Goal: Task Accomplishment & Management: Manage account settings

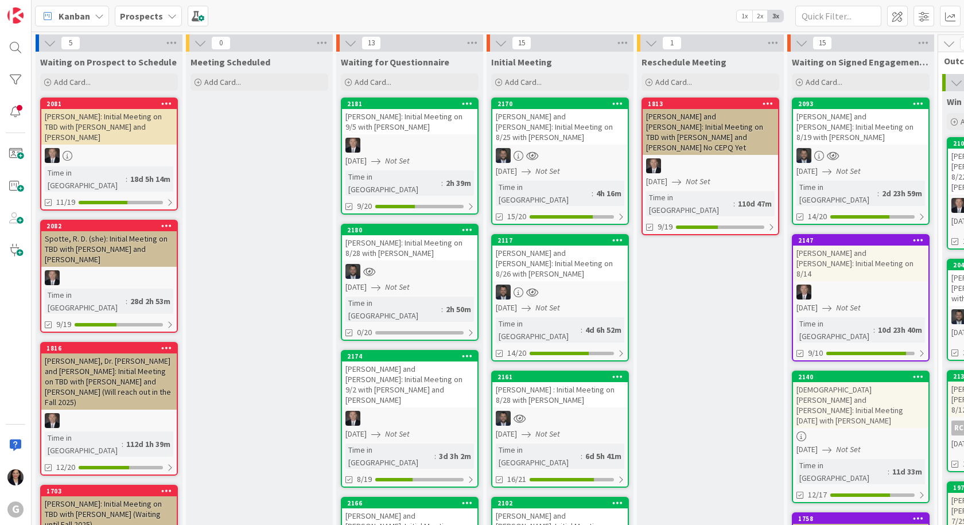
click at [580, 127] on div "[PERSON_NAME] and [PERSON_NAME]: Initial Meeting on 8/25 with [PERSON_NAME]" at bounding box center [560, 127] width 135 height 36
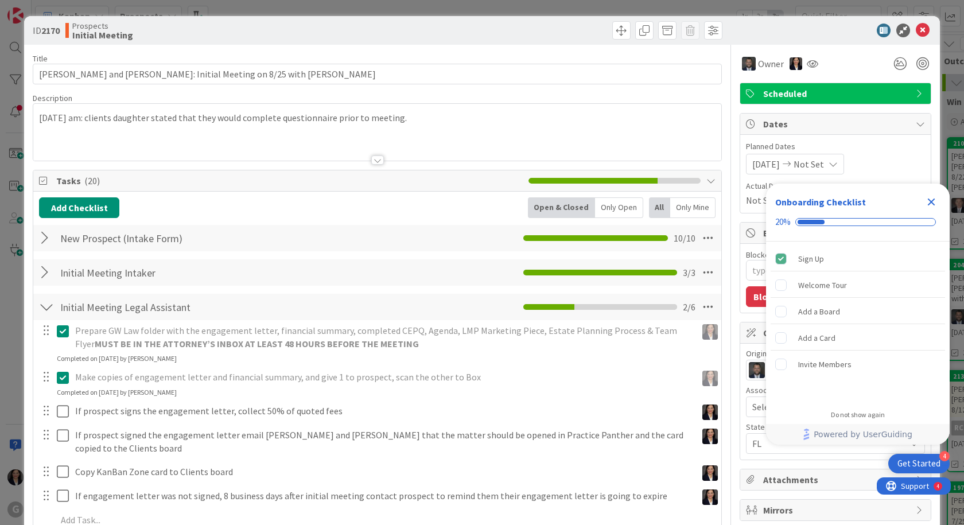
click at [932, 202] on icon "Close Checklist" at bounding box center [931, 202] width 7 height 7
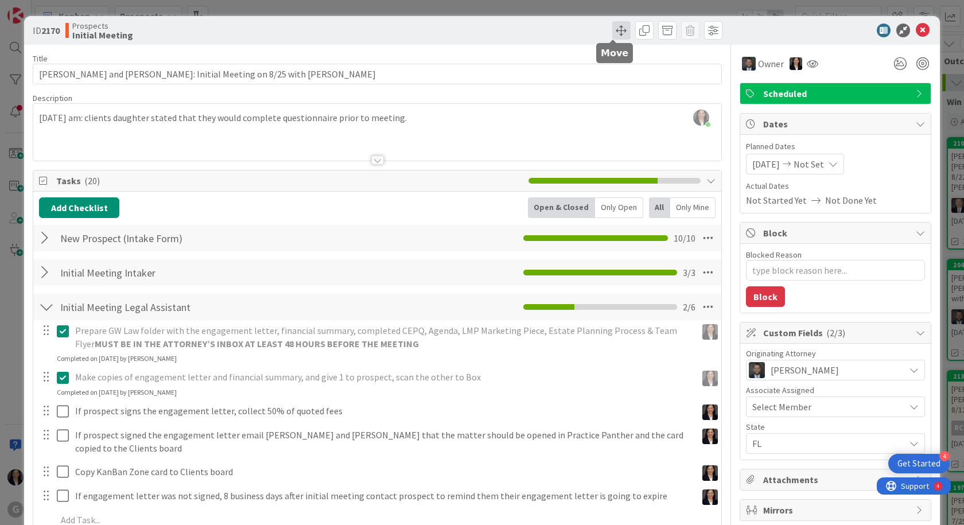
click at [618, 32] on span at bounding box center [621, 30] width 18 height 18
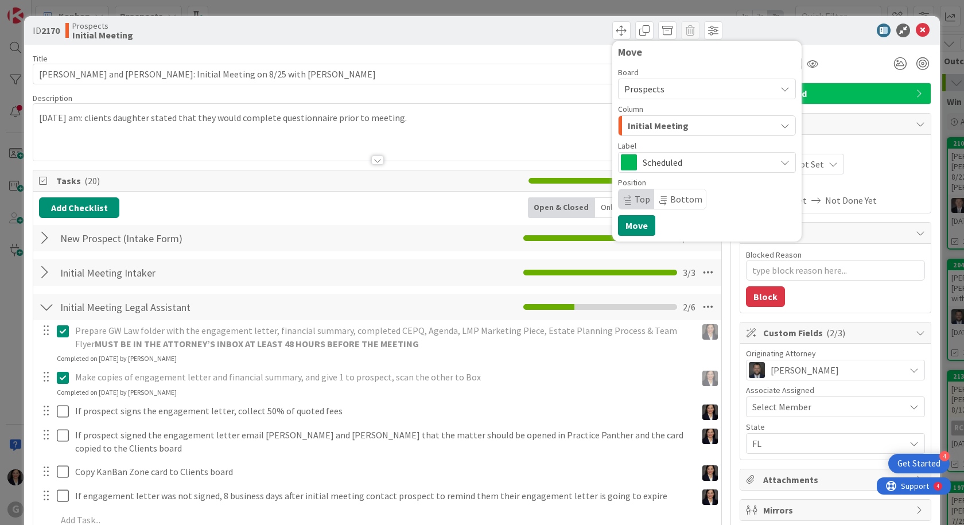
click at [657, 121] on span "Initial Meeting" at bounding box center [658, 125] width 61 height 15
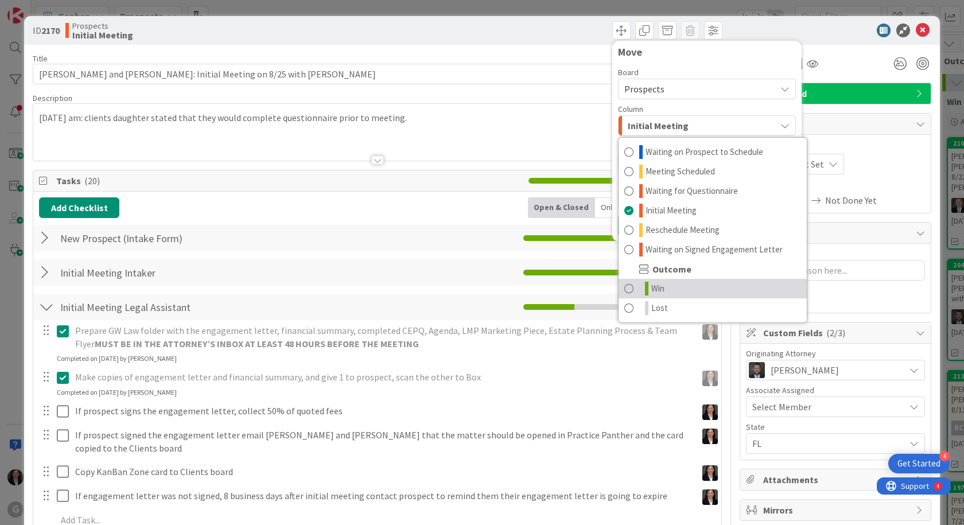
click at [660, 288] on link "Win" at bounding box center [713, 289] width 188 height 20
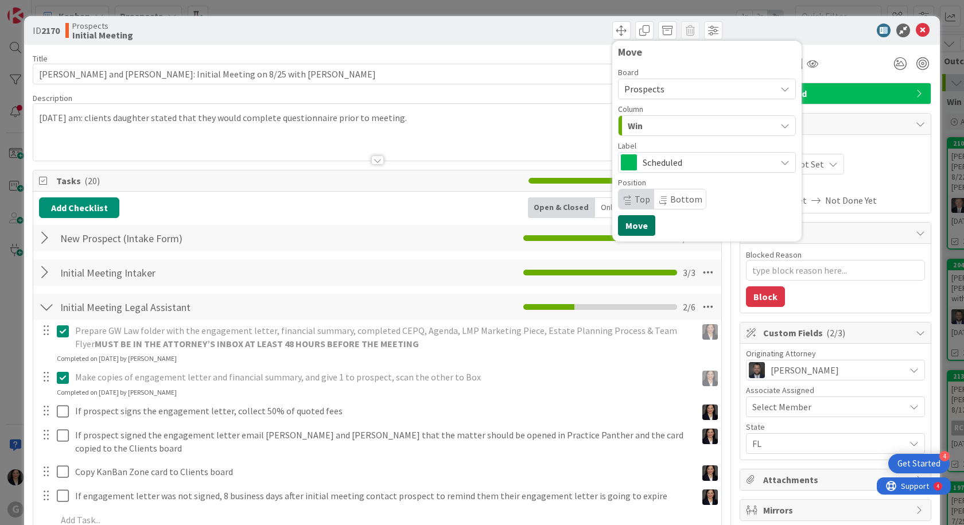
click at [633, 222] on button "Move" at bounding box center [636, 225] width 37 height 21
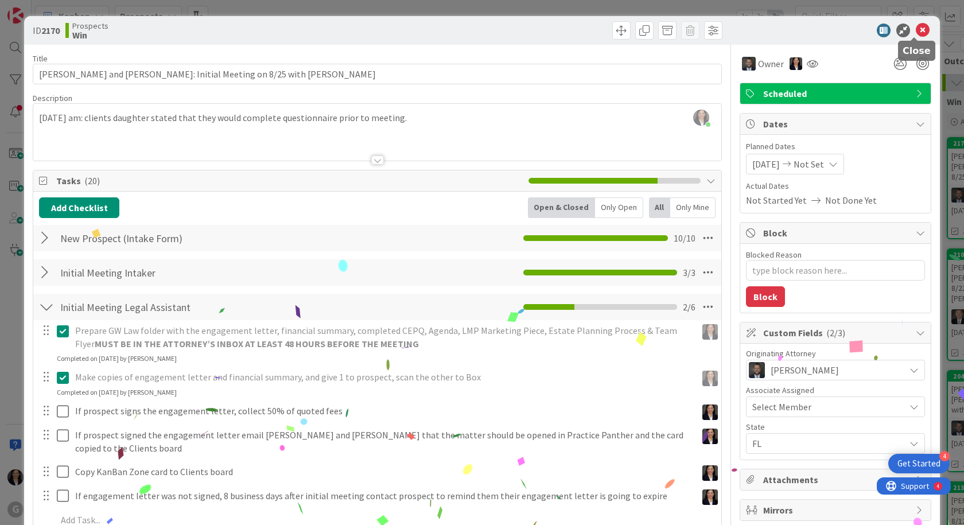
click at [916, 29] on icon at bounding box center [923, 31] width 14 height 14
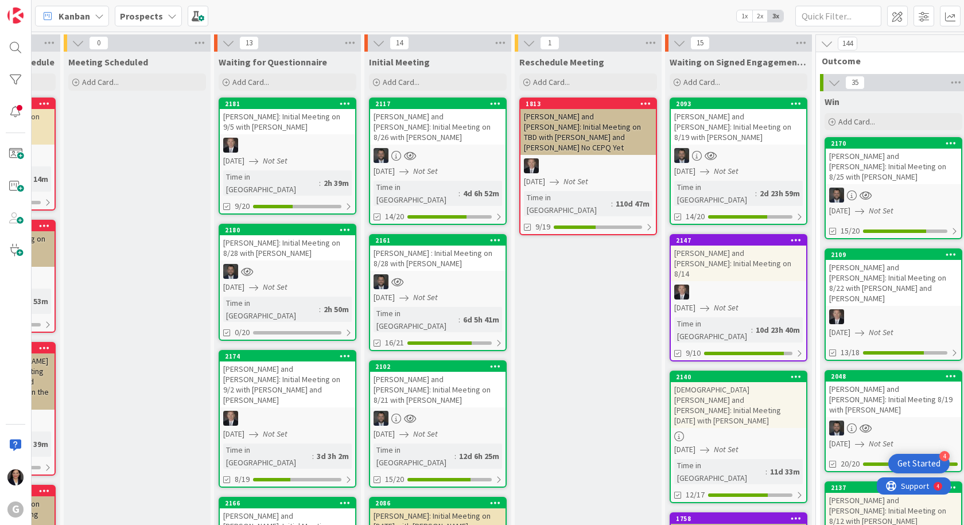
scroll to position [0, 231]
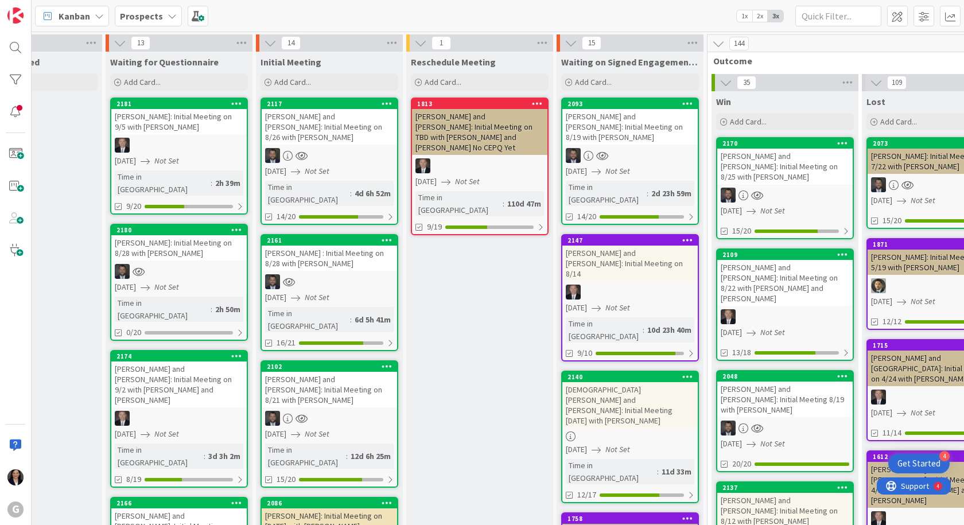
click at [785, 206] on icon "Not Set" at bounding box center [773, 211] width 25 height 10
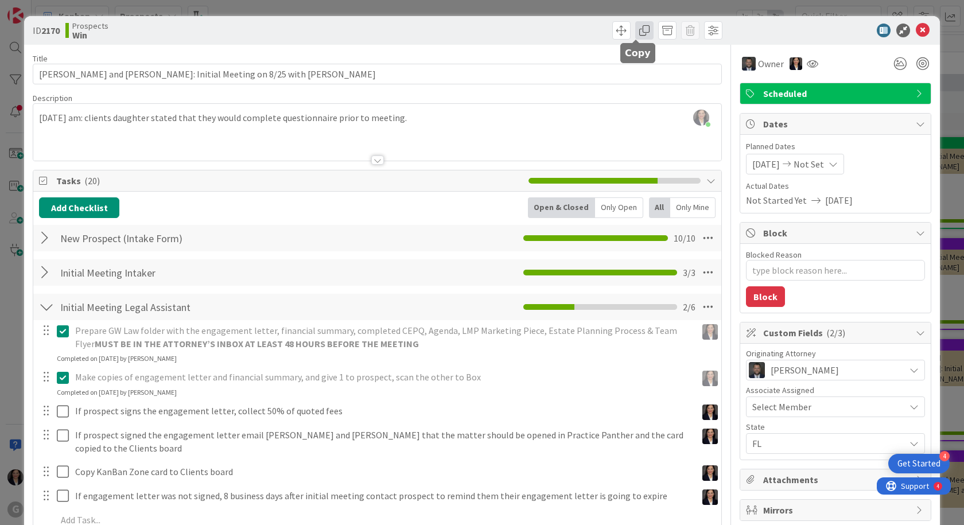
click at [635, 33] on span at bounding box center [644, 30] width 18 height 18
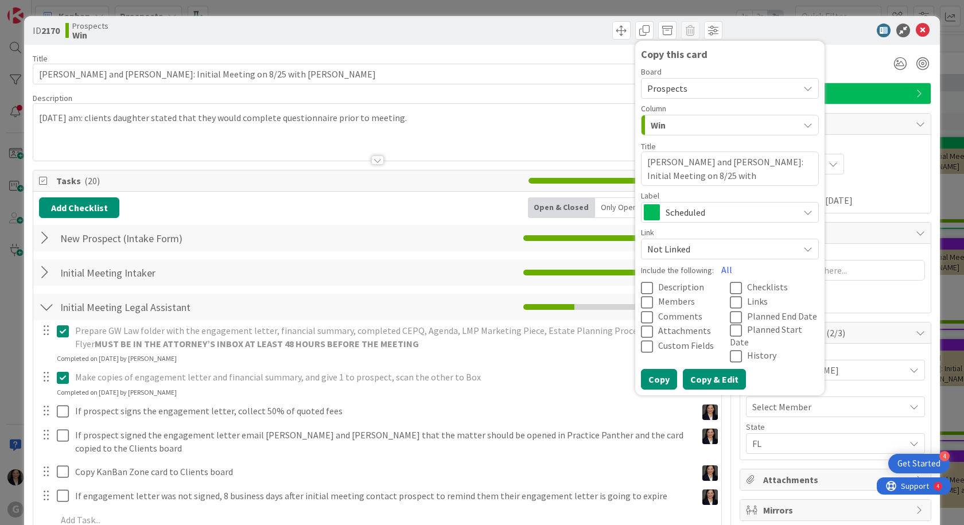
click at [700, 370] on button "Copy & Edit" at bounding box center [714, 379] width 63 height 21
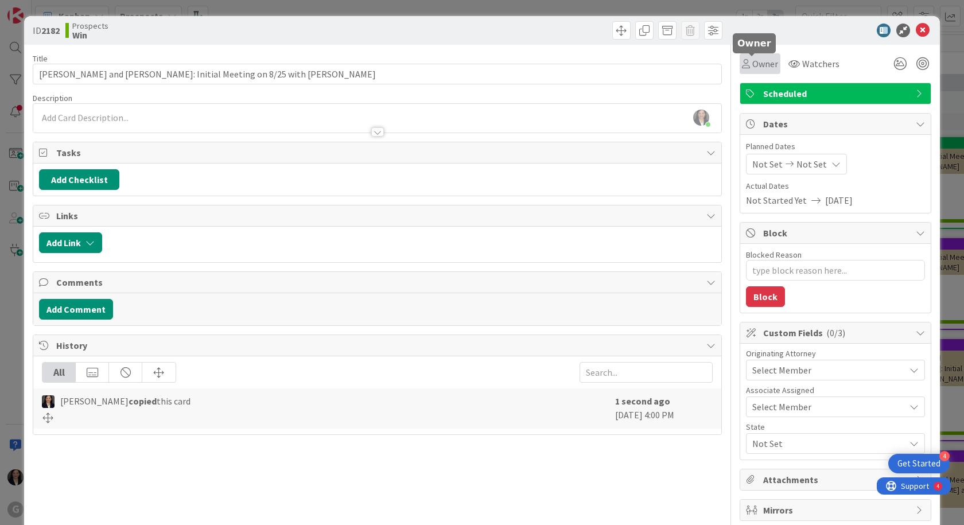
click at [753, 64] on span "Owner" at bounding box center [766, 64] width 26 height 14
type textarea "x"
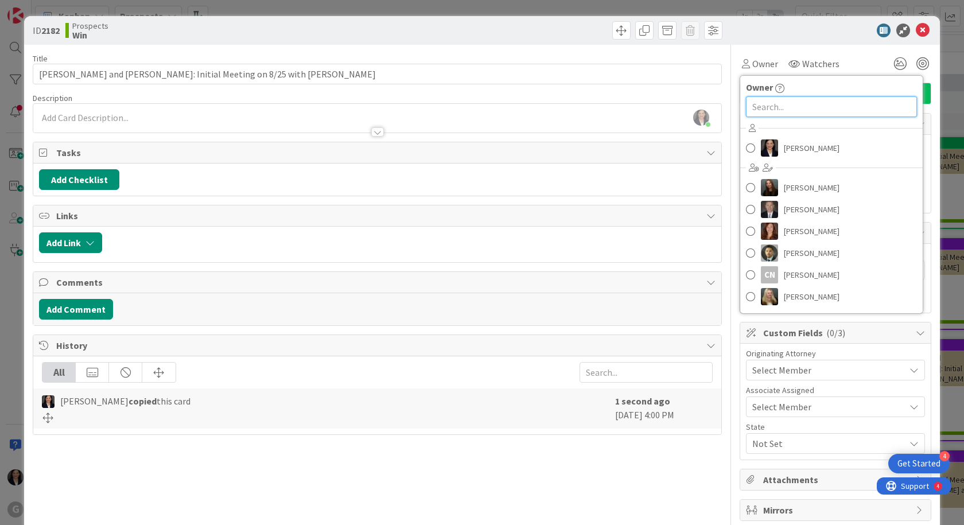
click at [796, 110] on input "text" at bounding box center [831, 106] width 171 height 21
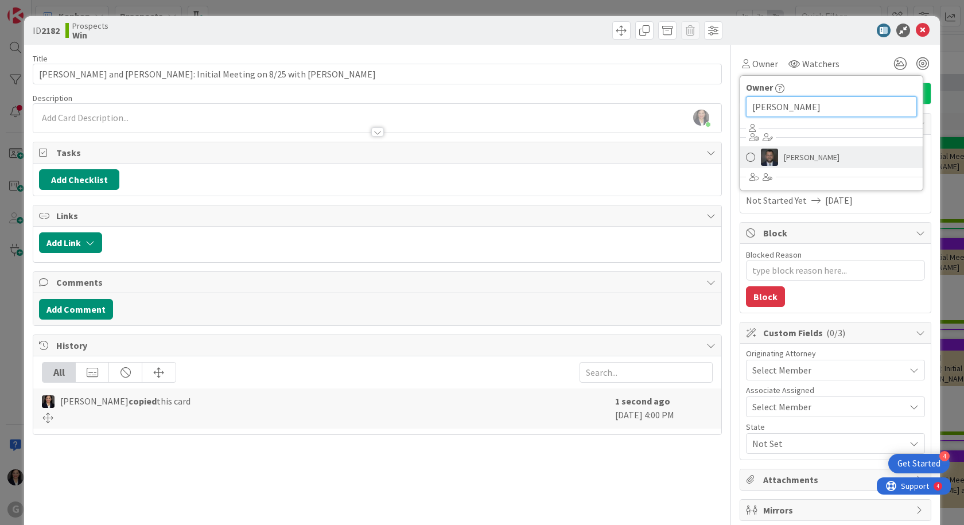
type input "[PERSON_NAME]"
click at [808, 158] on span "[PERSON_NAME]" at bounding box center [812, 157] width 56 height 17
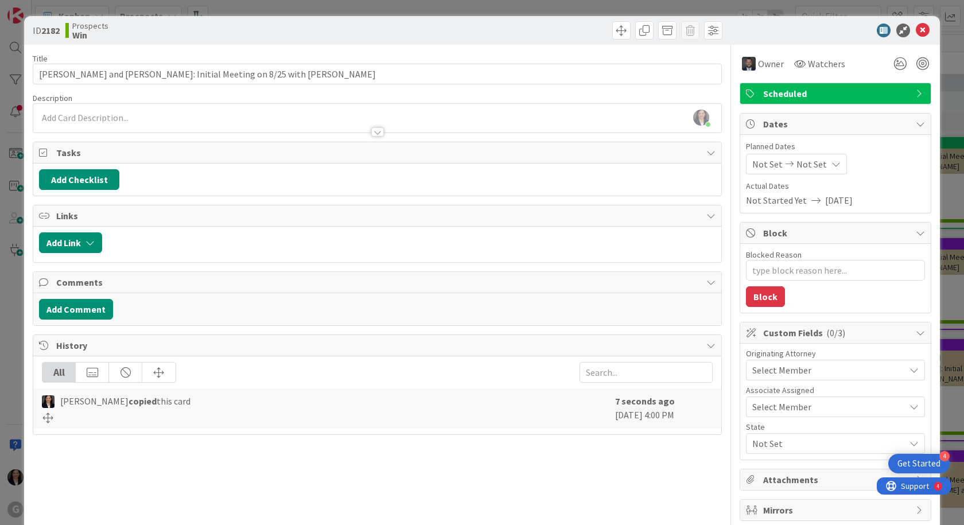
type textarea "x"
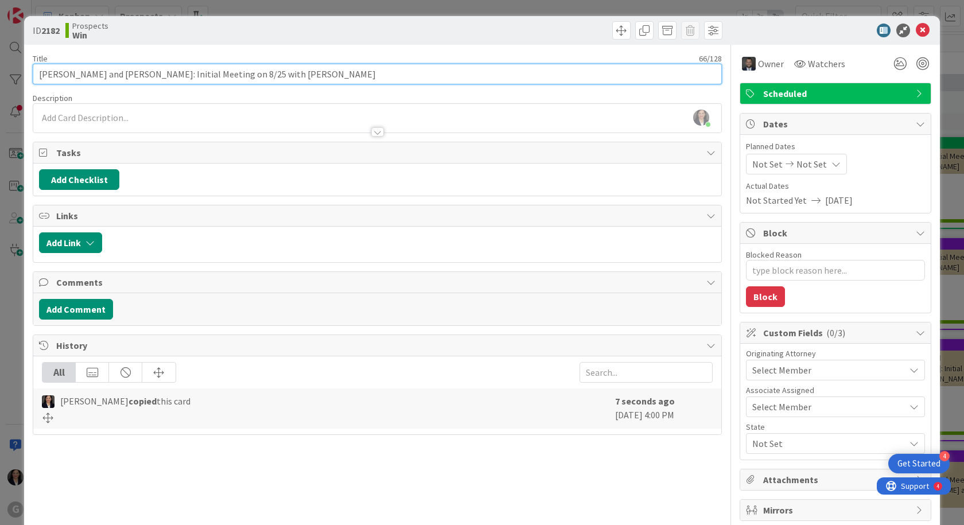
click at [347, 77] on input "[PERSON_NAME] and [PERSON_NAME]: Initial Meeting on 8/25 with [PERSON_NAME]" at bounding box center [377, 74] width 689 height 21
type input "[PERSON_NAME] and [PERSON_NAME]: Initial Meeting on 8/25 with [PERSON_NAME]"
type textarea "x"
type input "[PERSON_NAME] and [PERSON_NAME]: Initial Meeting on 8/25 with [PERSON_NAME]"
type textarea "x"
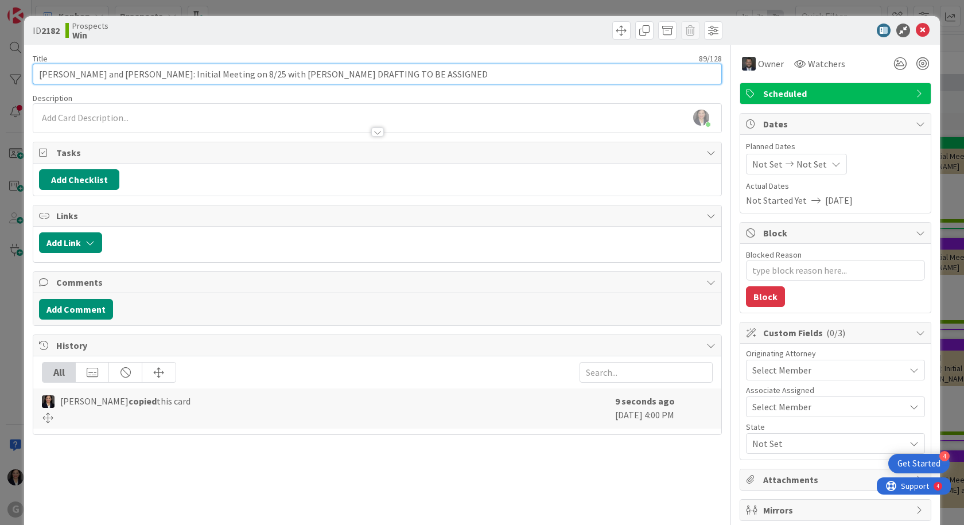
type input "[PERSON_NAME] and [PERSON_NAME]: Initial Meeting on 8/25 with [PERSON_NAME] DRA…"
type textarea "x"
type input "[PERSON_NAME] and [PERSON_NAME]: Initial Meeting on 8/25 with [PERSON_NAME] DRA…"
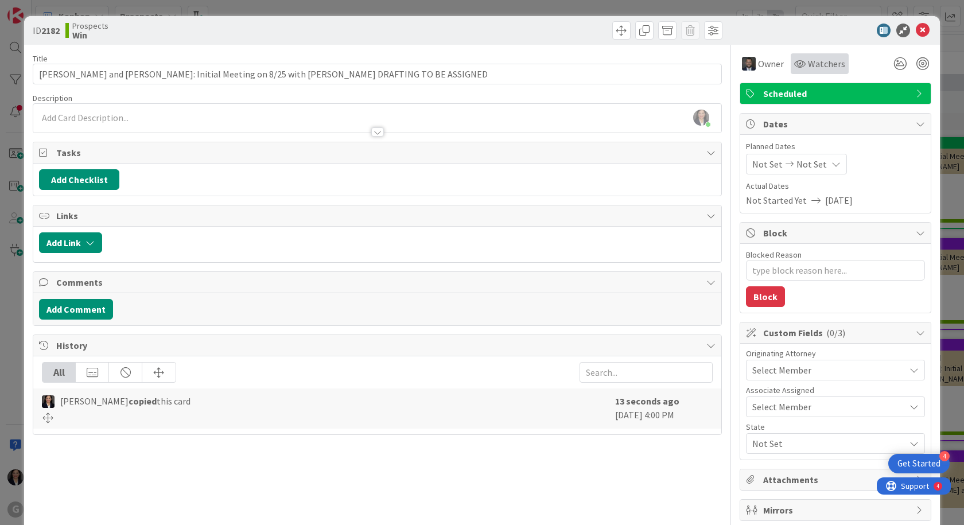
click at [819, 72] on div "Watchers" at bounding box center [820, 63] width 58 height 21
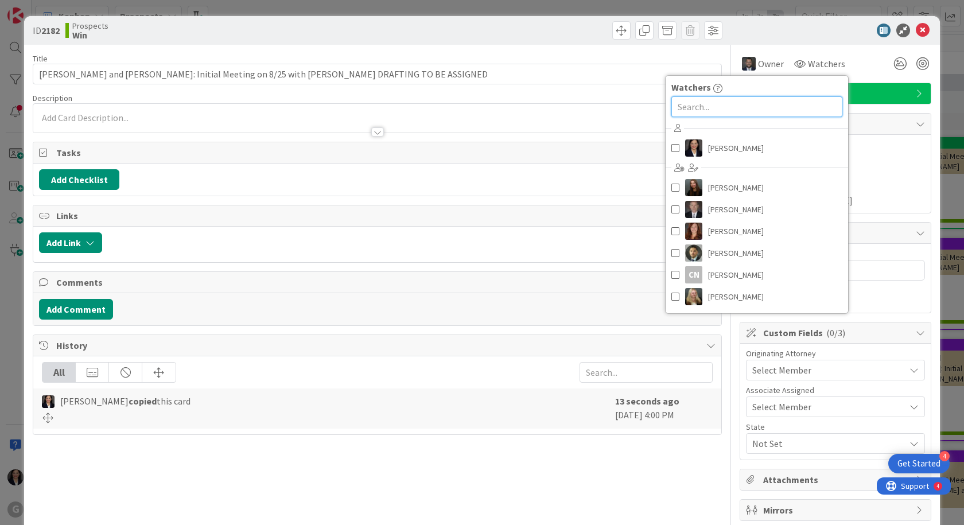
click at [767, 111] on input "text" at bounding box center [757, 106] width 171 height 21
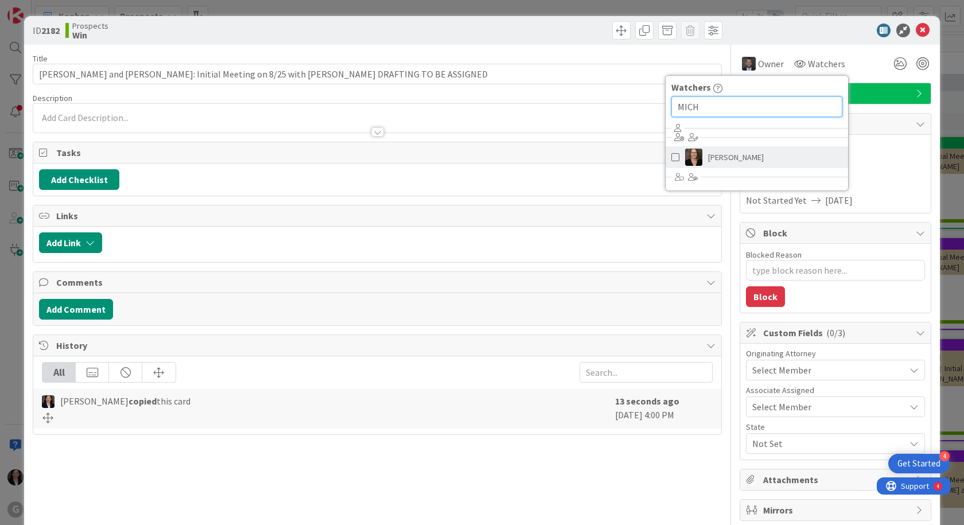
type input "MICH"
click at [731, 150] on span "[PERSON_NAME]" at bounding box center [736, 157] width 56 height 17
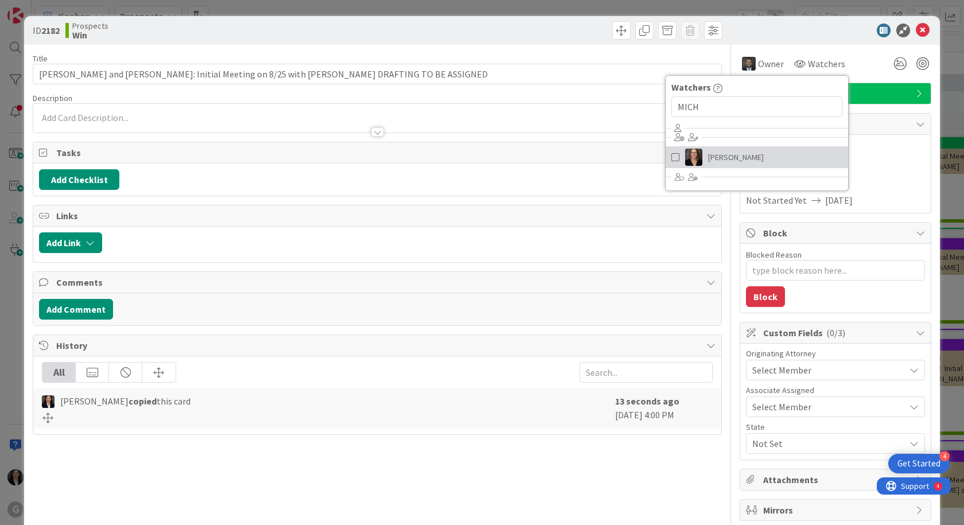
type textarea "x"
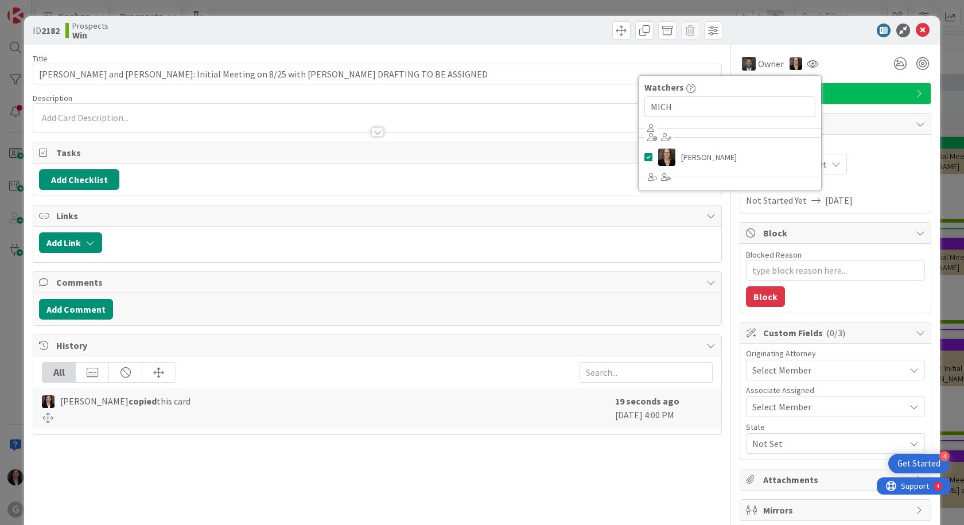
click at [847, 60] on div "Owner Owner [PERSON_NAME] Remove Set as Watcher [PERSON_NAME] Watchers MICH [PE…" at bounding box center [836, 63] width 192 height 21
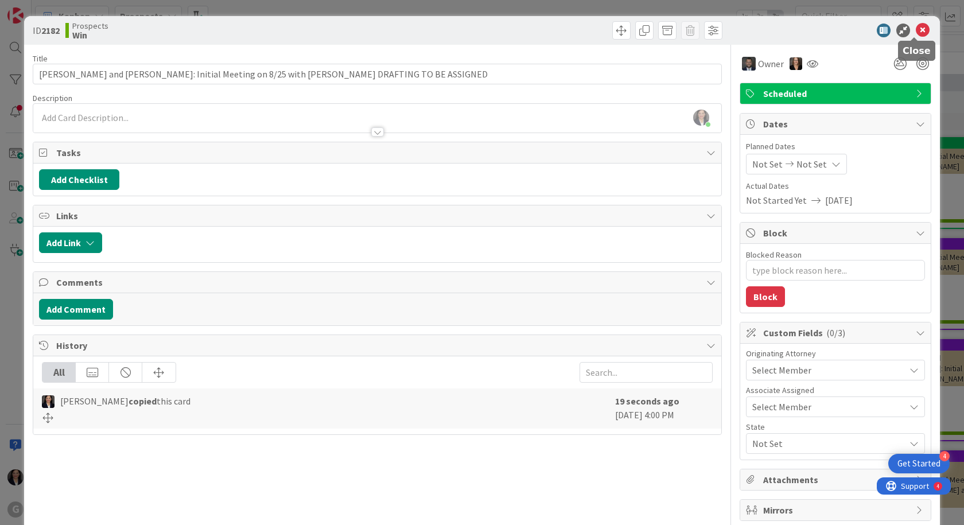
click at [916, 33] on icon at bounding box center [923, 31] width 14 height 14
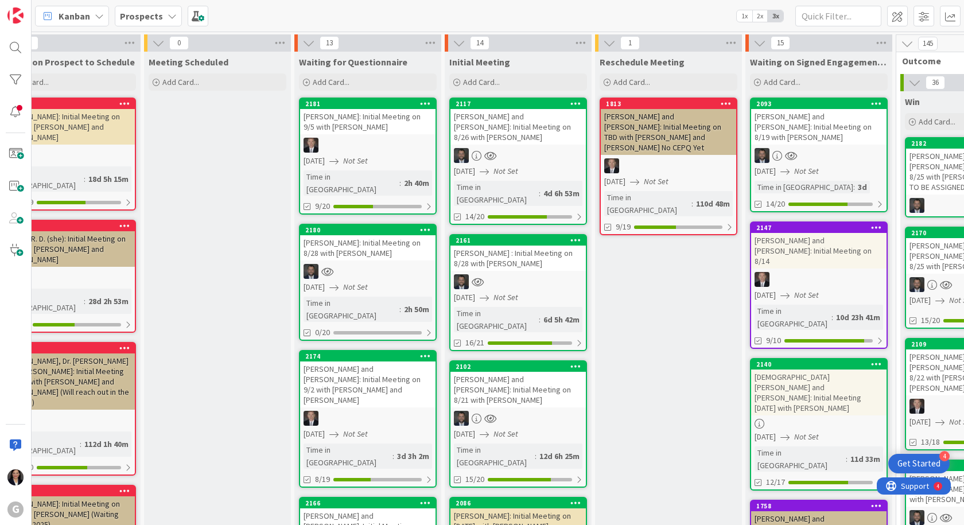
scroll to position [0, 17]
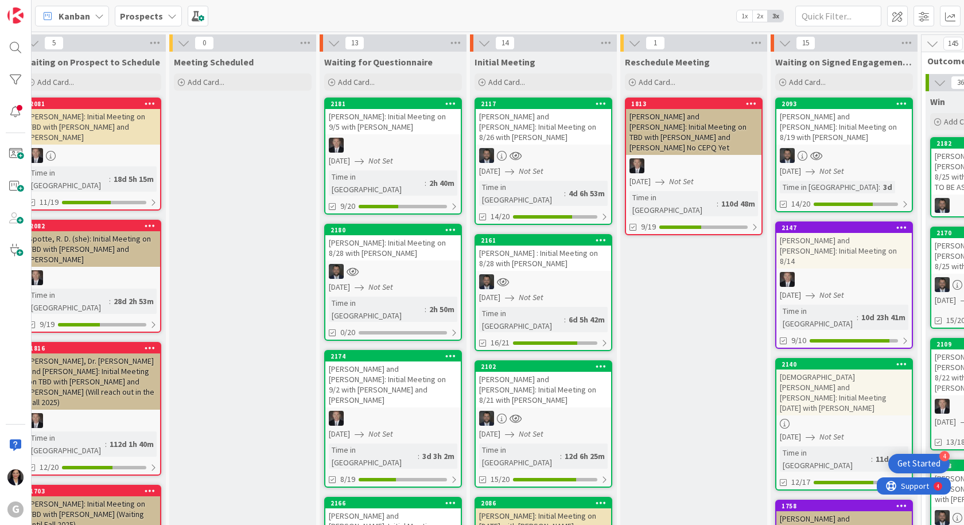
drag, startPoint x: 131, startPoint y: 7, endPoint x: 131, endPoint y: 18, distance: 10.3
click at [131, 11] on div "Prospects" at bounding box center [148, 16] width 67 height 21
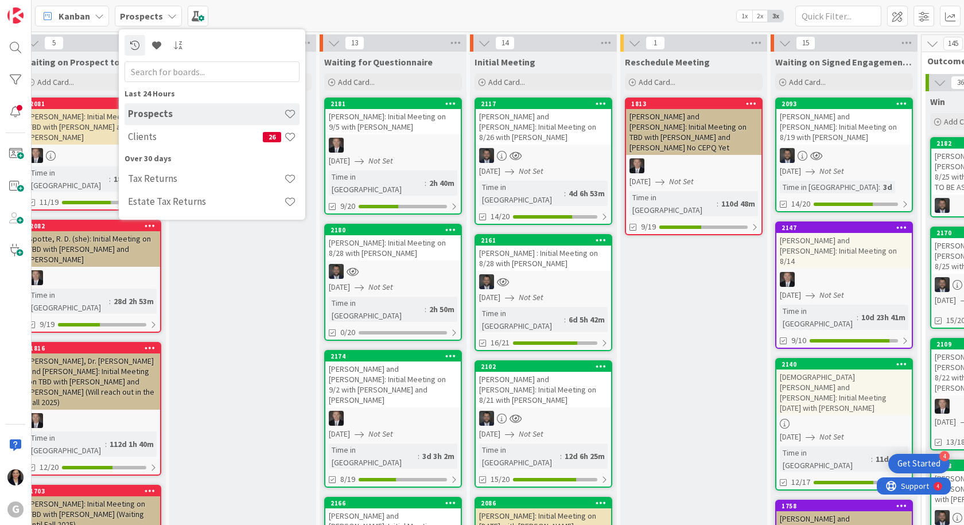
click at [172, 148] on div "Prospects Clients 26" at bounding box center [212, 126] width 175 height 46
click at [173, 138] on h4 "Clients" at bounding box center [195, 136] width 135 height 11
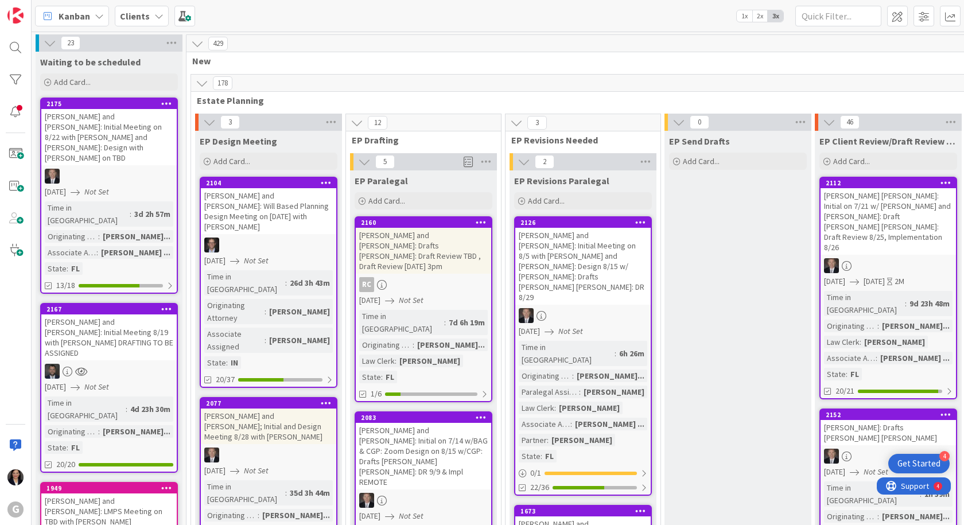
click at [133, 15] on b "Clients" at bounding box center [135, 15] width 30 height 11
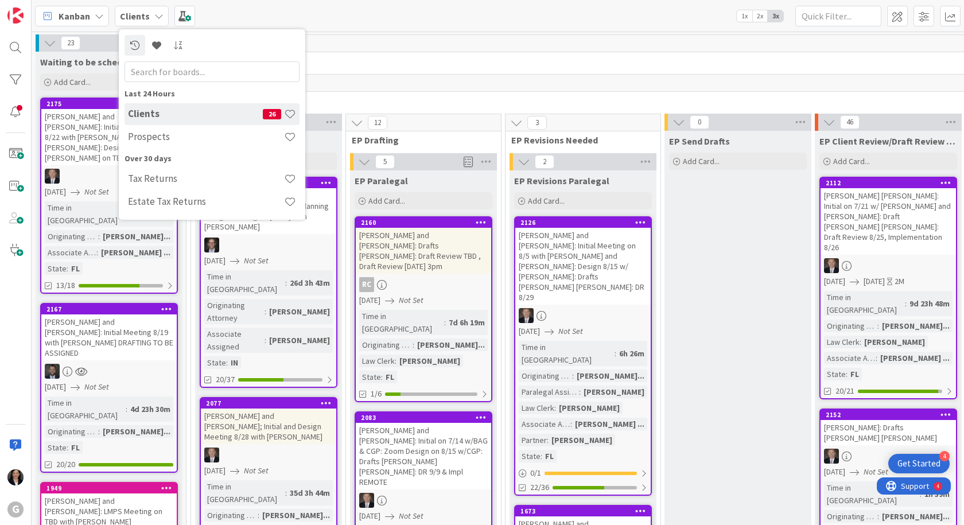
click at [150, 136] on h4 "Prospects" at bounding box center [206, 136] width 156 height 11
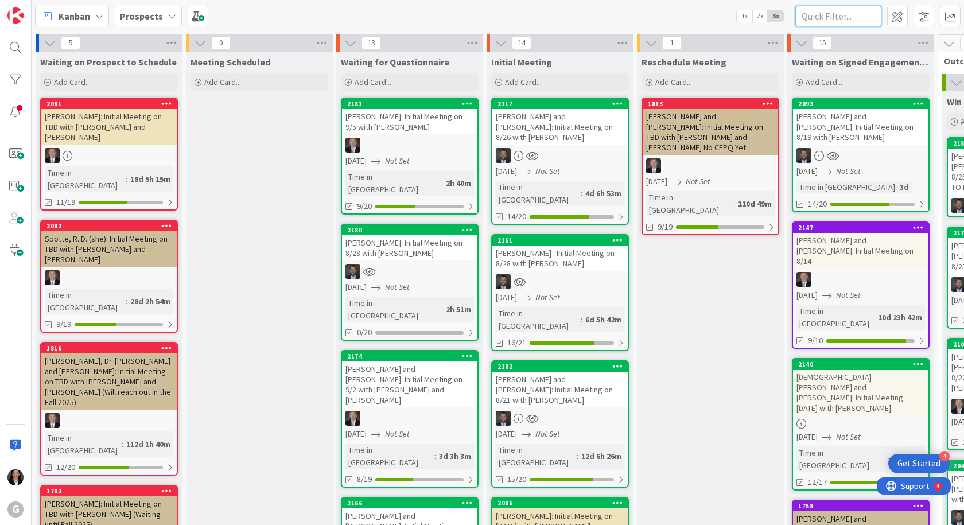
drag, startPoint x: 820, startPoint y: 15, endPoint x: 819, endPoint y: 24, distance: 8.1
click at [820, 16] on input "text" at bounding box center [839, 16] width 86 height 21
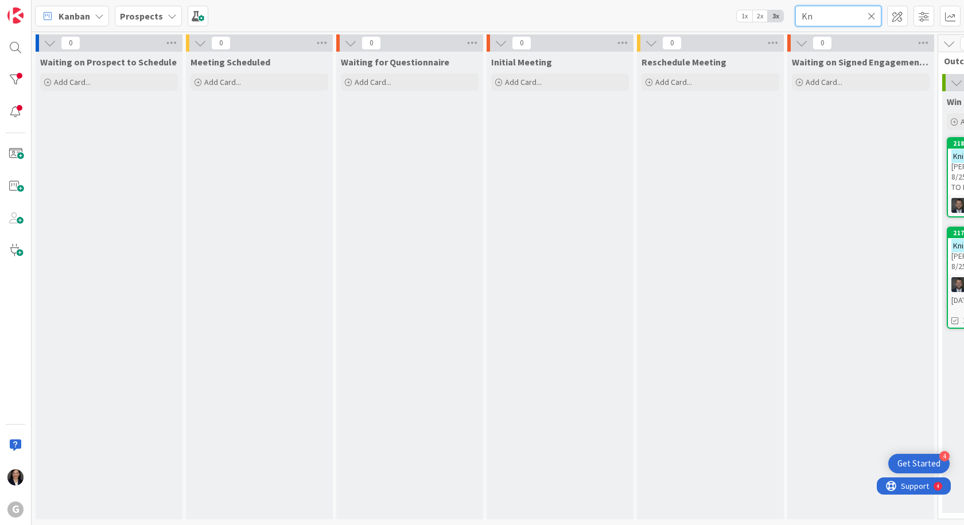
type input "K"
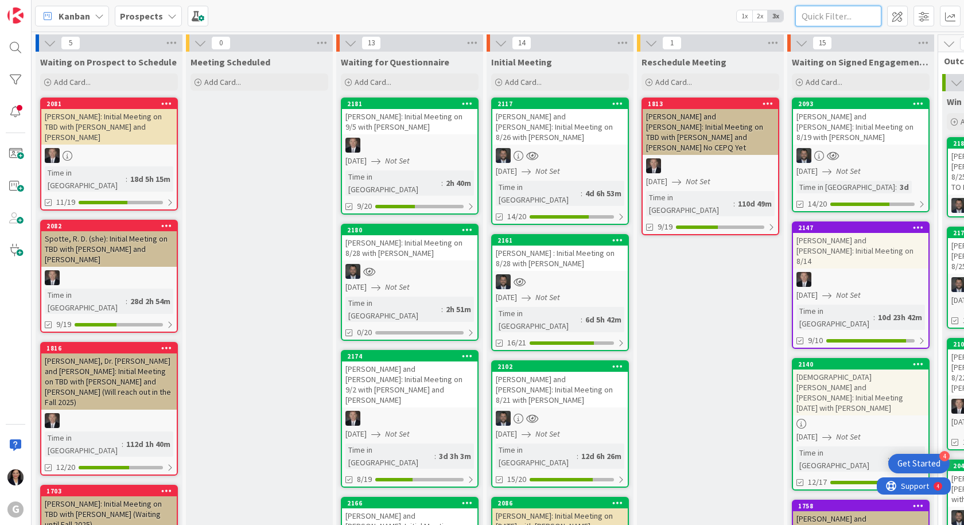
scroll to position [0, 354]
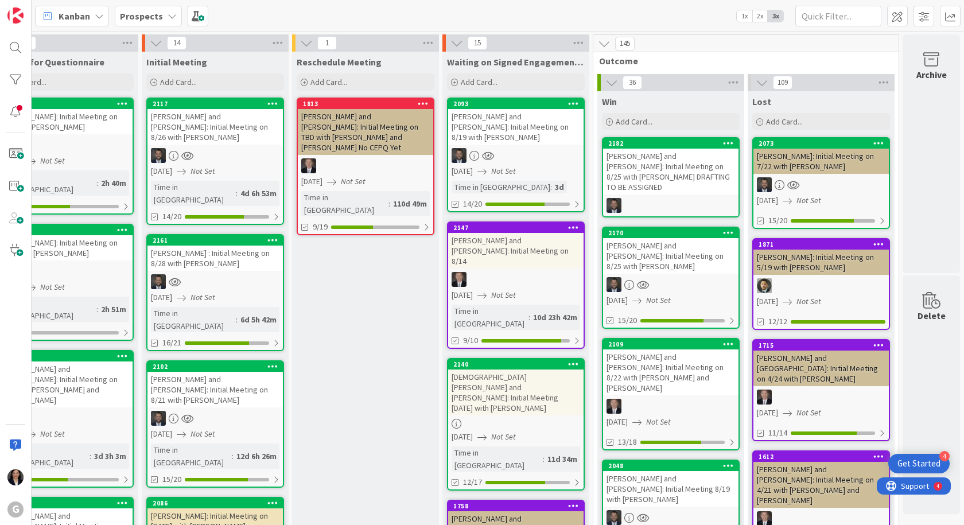
click at [657, 160] on div "[PERSON_NAME] and [PERSON_NAME]: Initial Meeting on 8/25 with [PERSON_NAME] DRA…" at bounding box center [670, 172] width 135 height 46
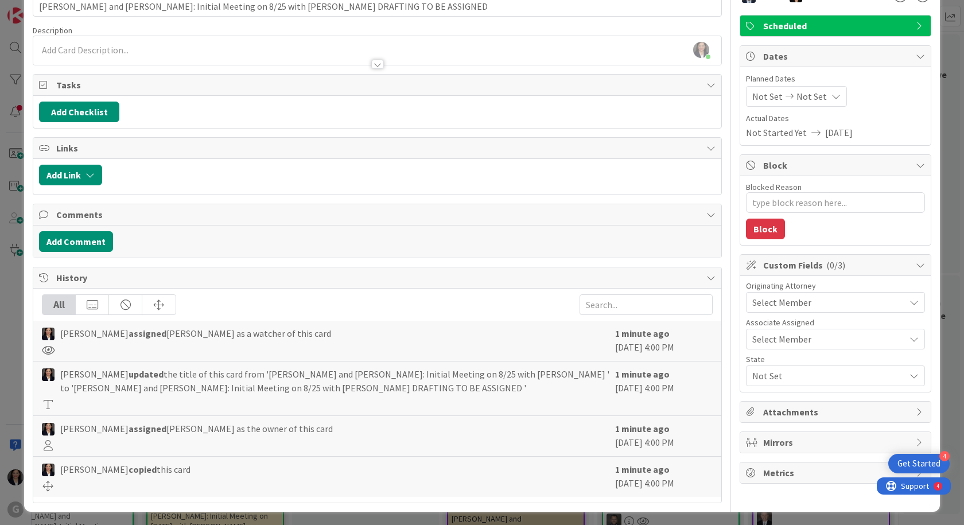
scroll to position [71, 0]
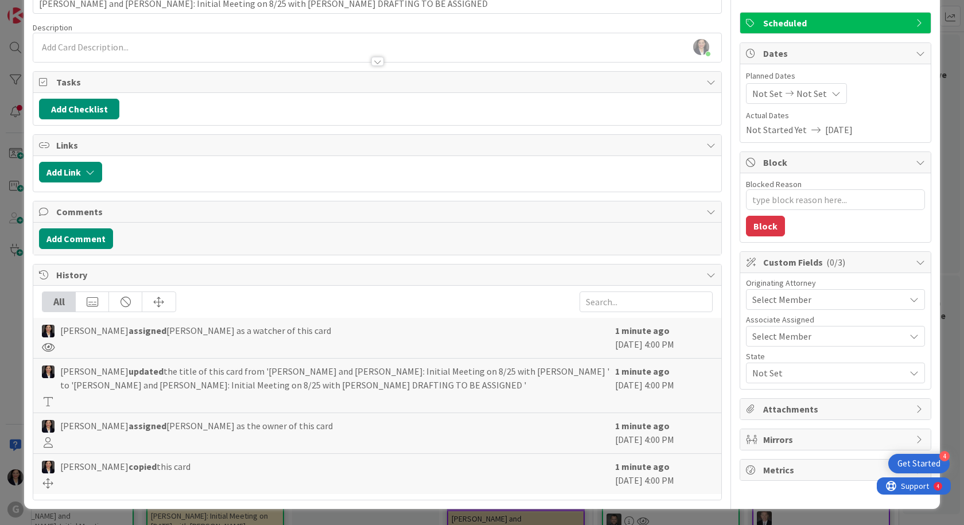
click at [826, 405] on span "Attachments" at bounding box center [836, 409] width 147 height 14
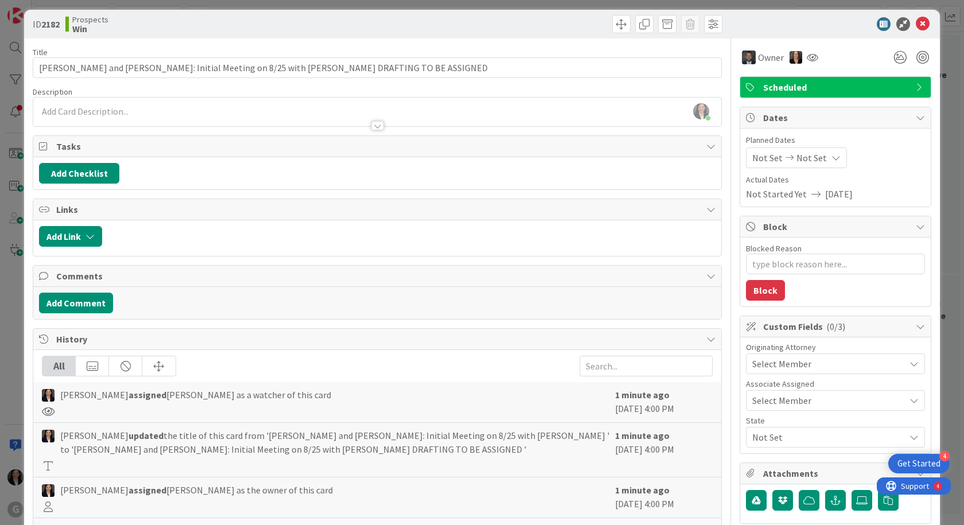
scroll to position [0, 0]
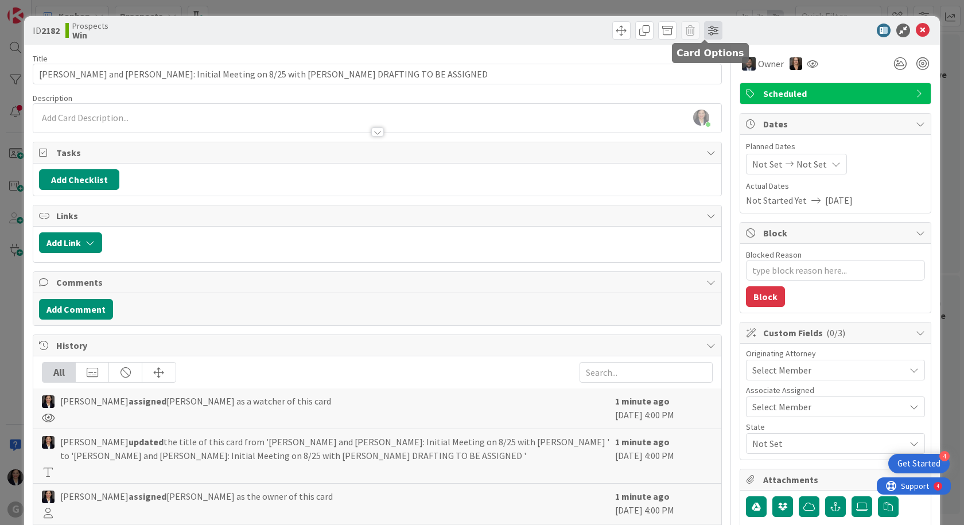
click at [708, 34] on span at bounding box center [713, 30] width 18 height 18
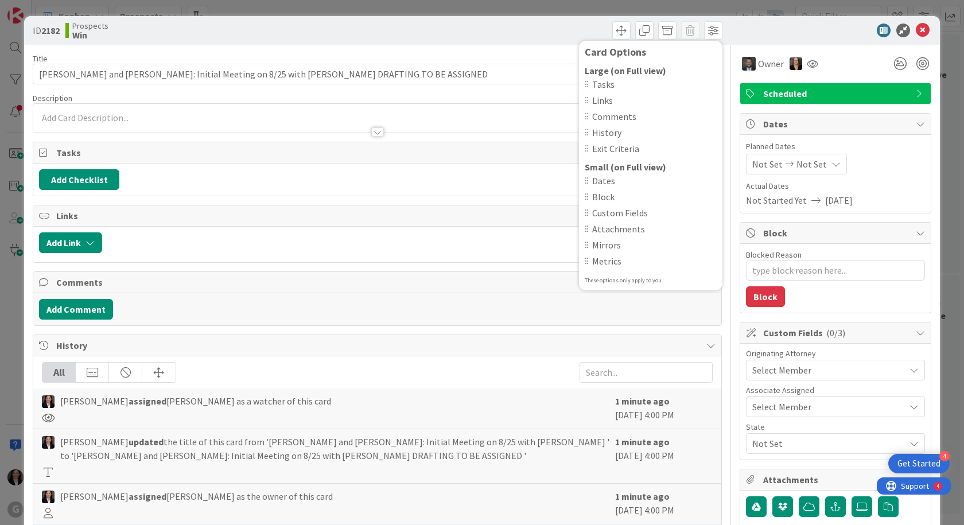
click at [763, 32] on div at bounding box center [829, 31] width 203 height 14
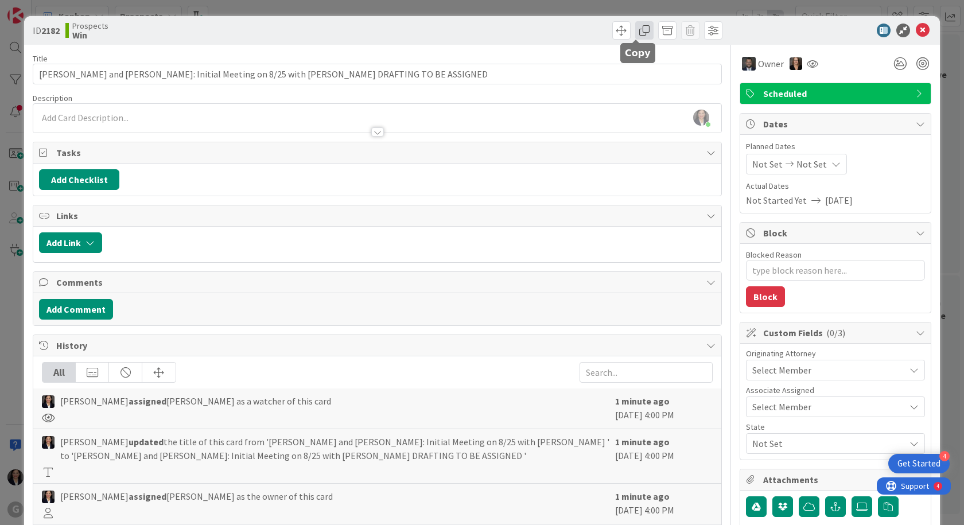
click at [643, 32] on span at bounding box center [644, 30] width 18 height 18
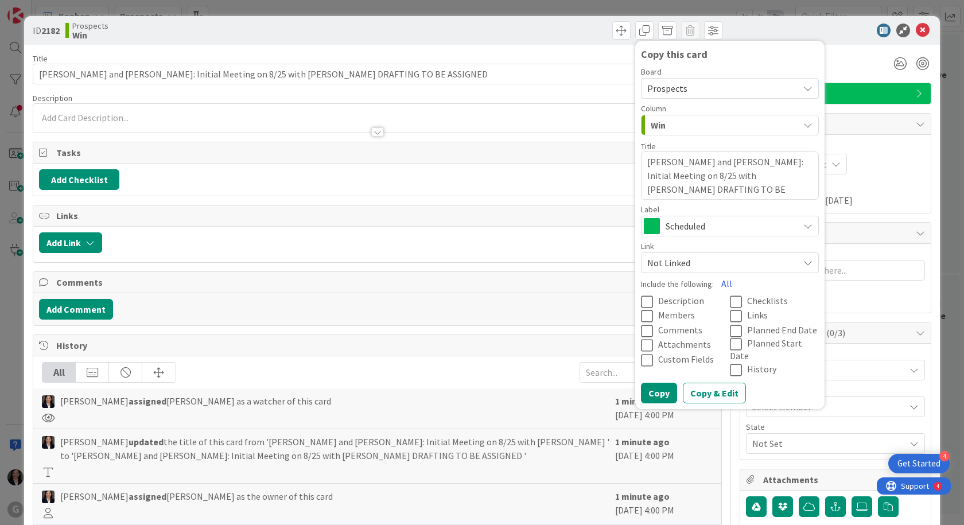
click at [669, 84] on span "Prospects" at bounding box center [668, 88] width 40 height 11
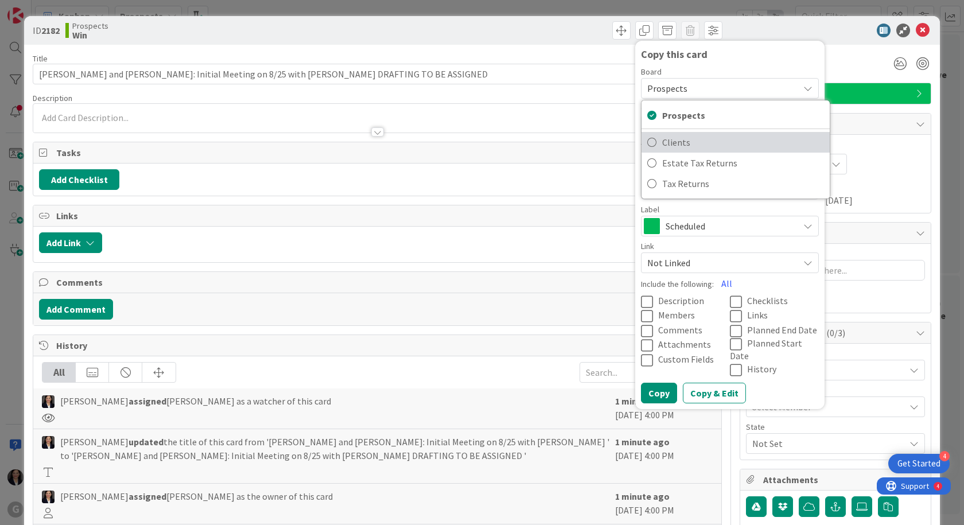
click at [677, 145] on span "Clients" at bounding box center [743, 142] width 162 height 17
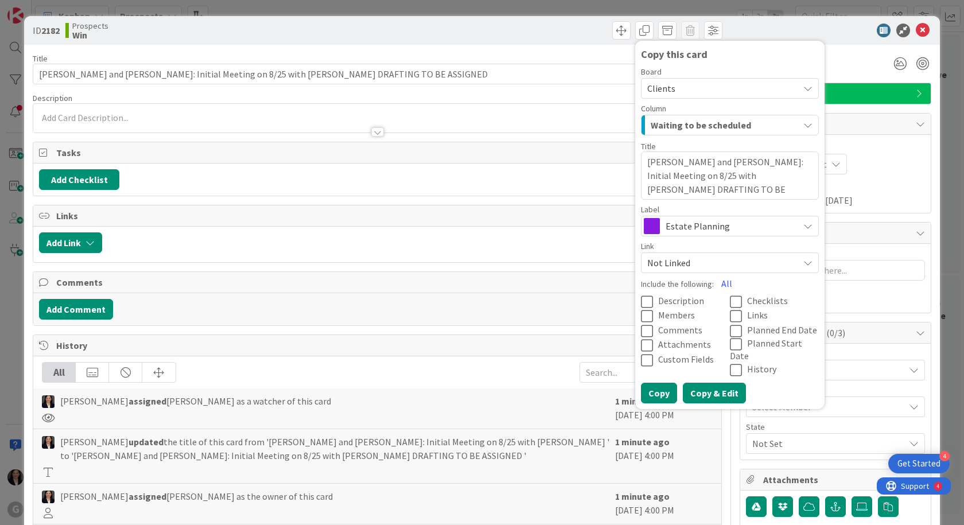
click at [698, 384] on button "Copy & Edit" at bounding box center [714, 393] width 63 height 21
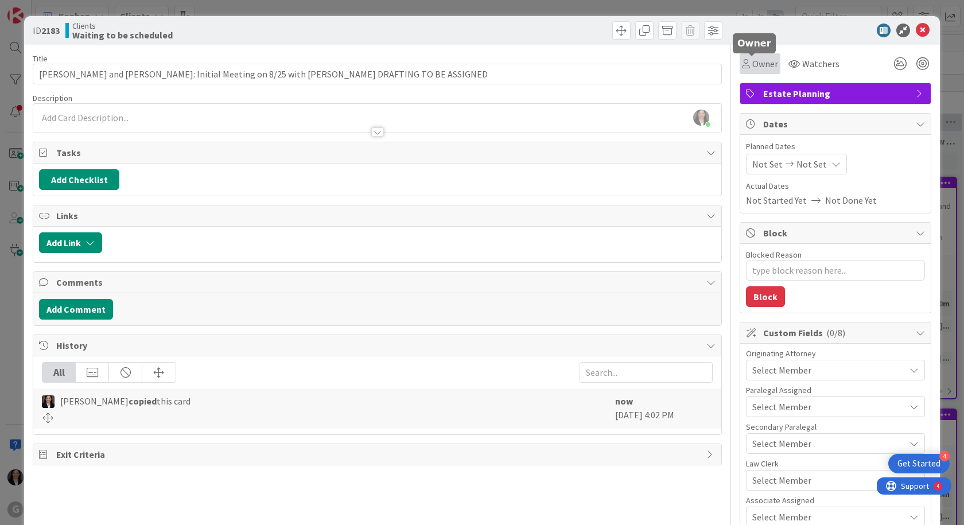
click at [753, 63] on span "Owner" at bounding box center [766, 64] width 26 height 14
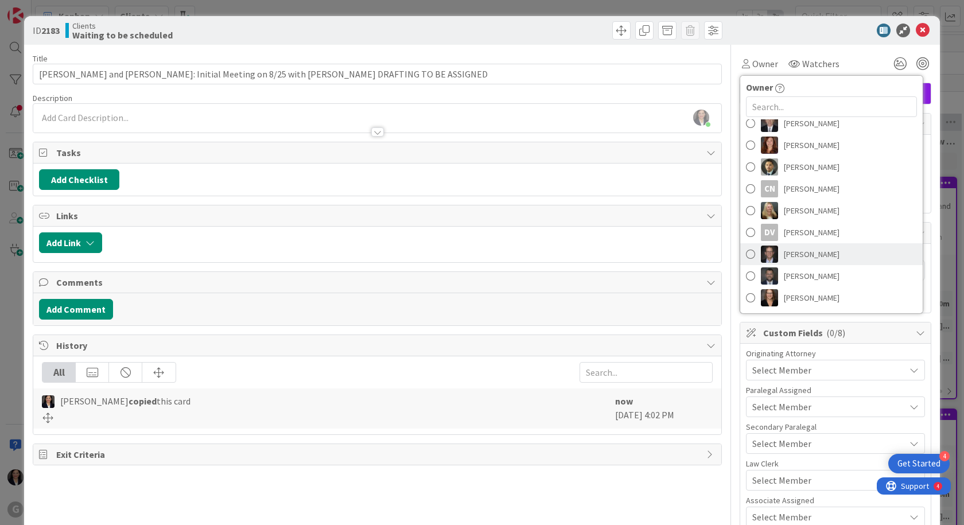
scroll to position [213, 0]
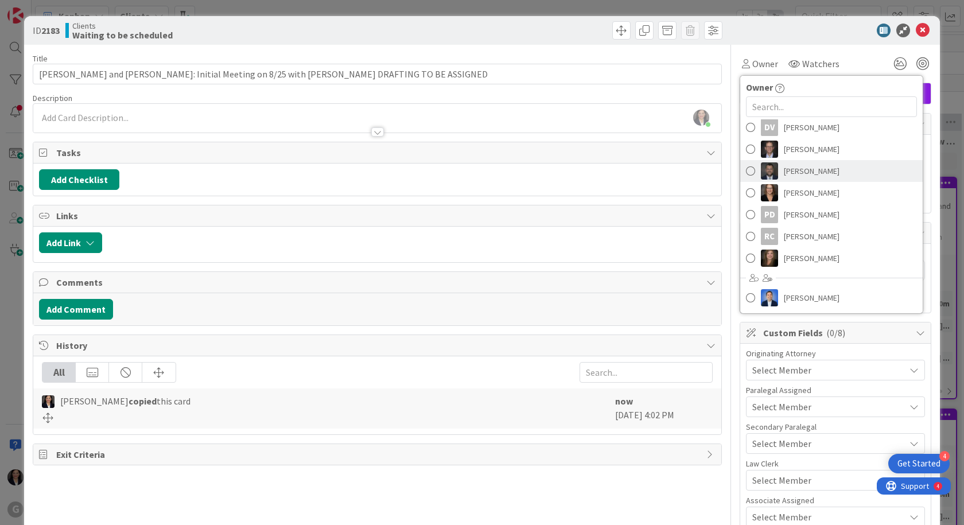
click at [797, 174] on span "[PERSON_NAME]" at bounding box center [812, 170] width 56 height 17
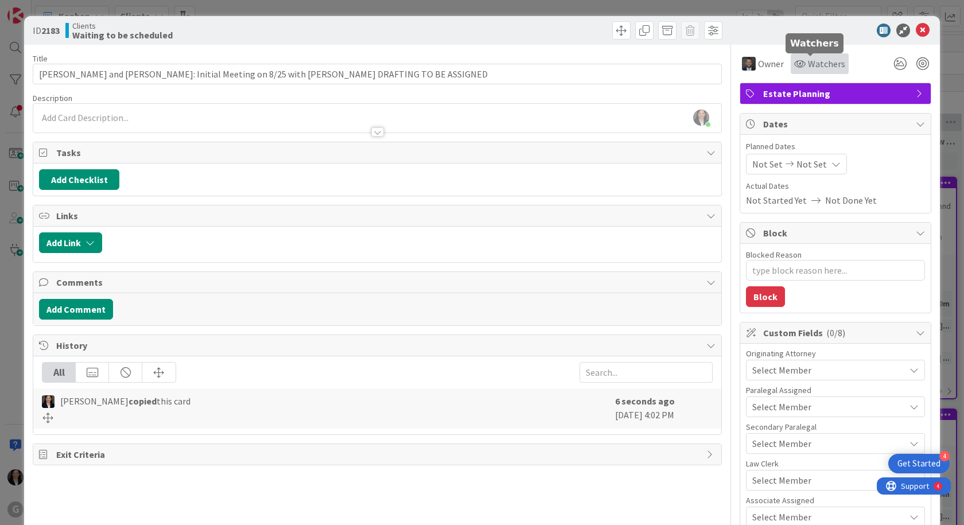
click at [816, 65] on span "Watchers" at bounding box center [826, 64] width 37 height 14
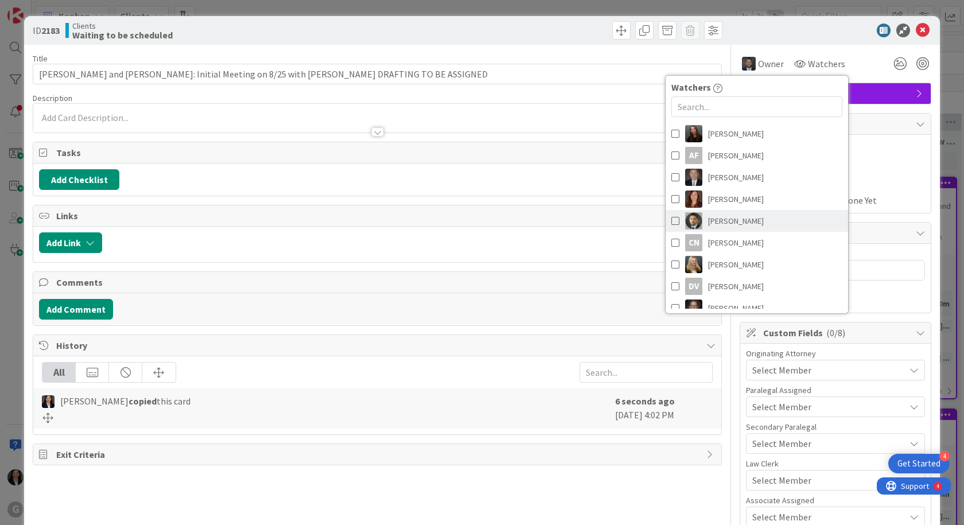
scroll to position [172, 0]
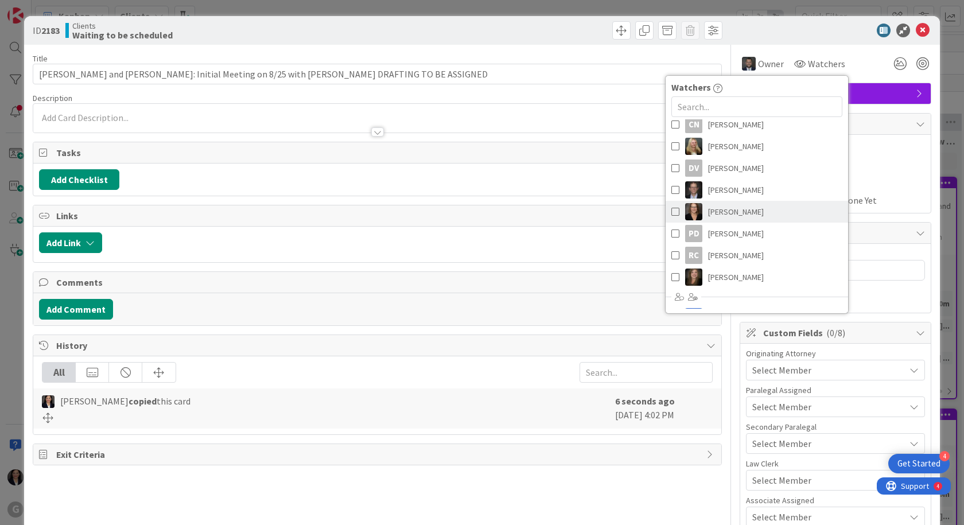
click at [738, 207] on span "[PERSON_NAME]" at bounding box center [736, 211] width 56 height 17
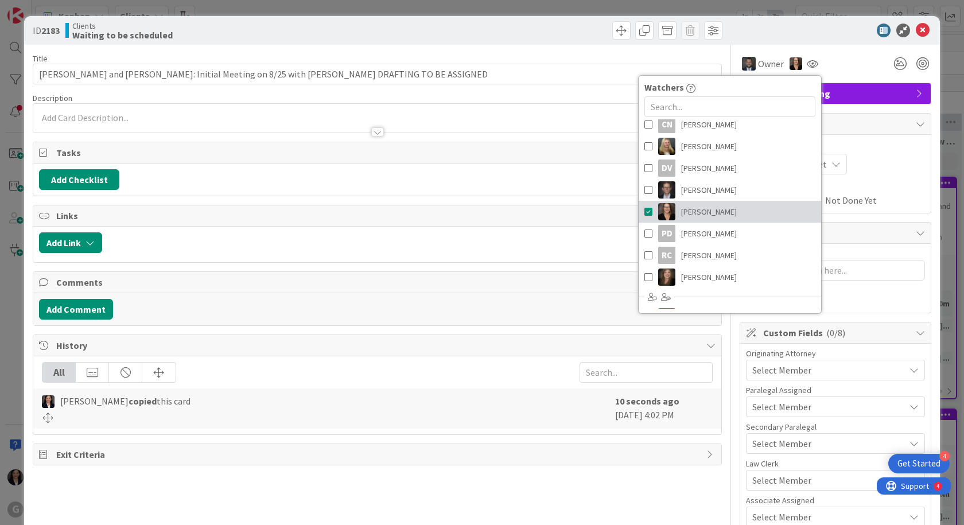
type textarea "x"
click at [916, 26] on icon at bounding box center [923, 31] width 14 height 14
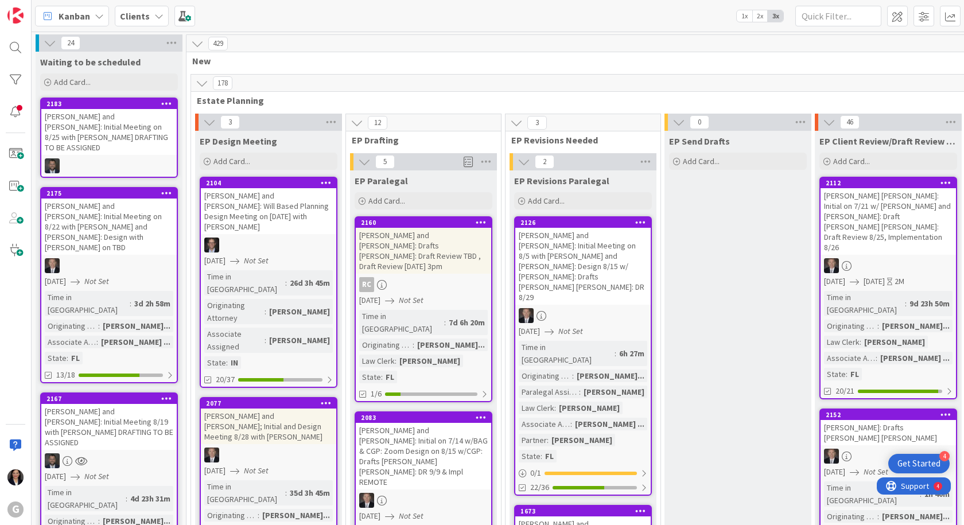
click at [138, 10] on b "Clients" at bounding box center [135, 15] width 30 height 11
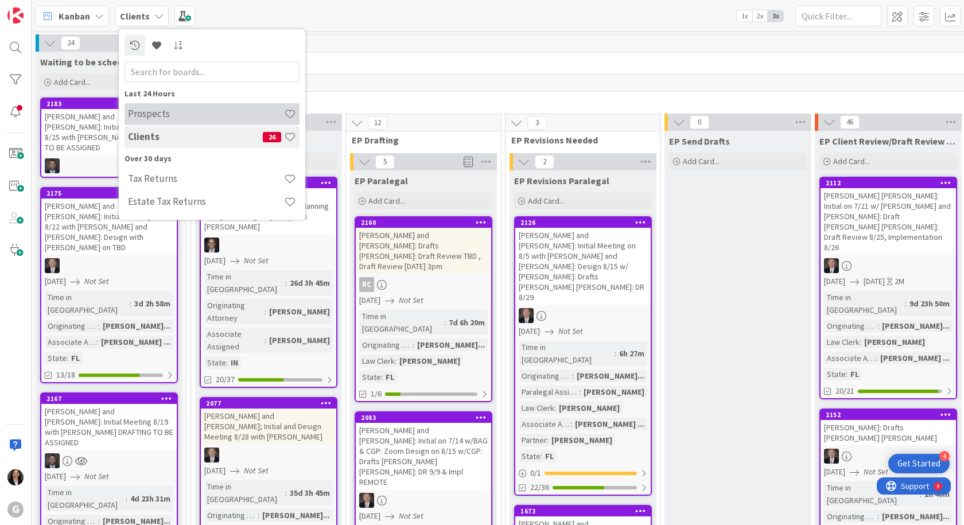
click at [148, 115] on h4 "Prospects" at bounding box center [206, 113] width 156 height 11
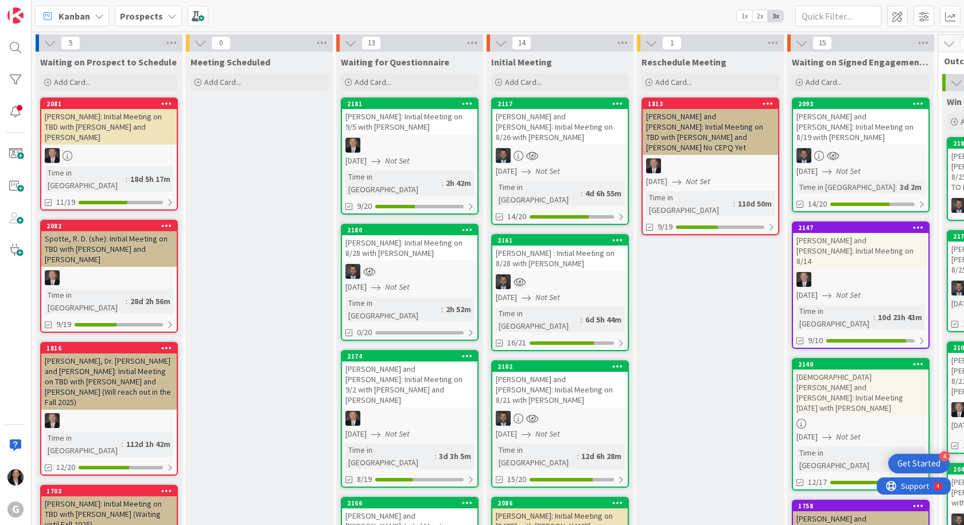
scroll to position [0, 179]
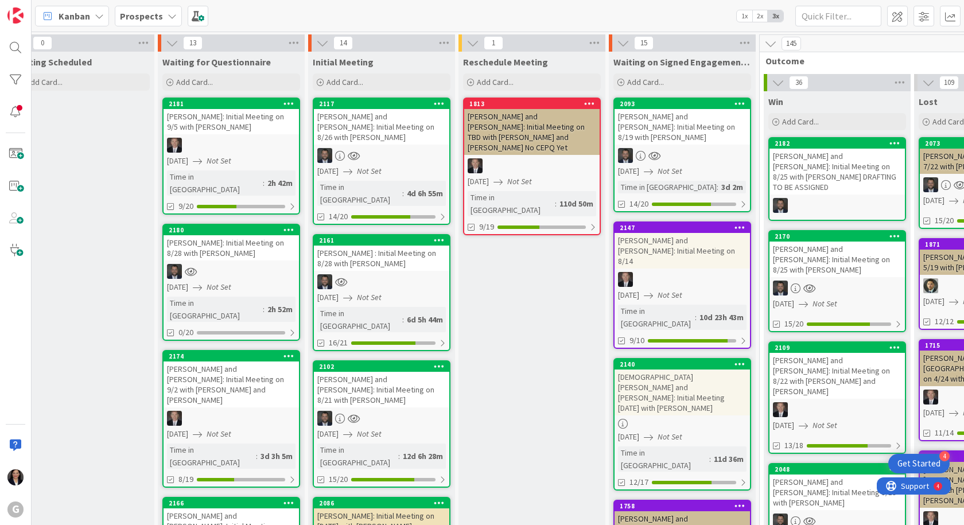
click at [897, 141] on icon at bounding box center [895, 143] width 11 height 8
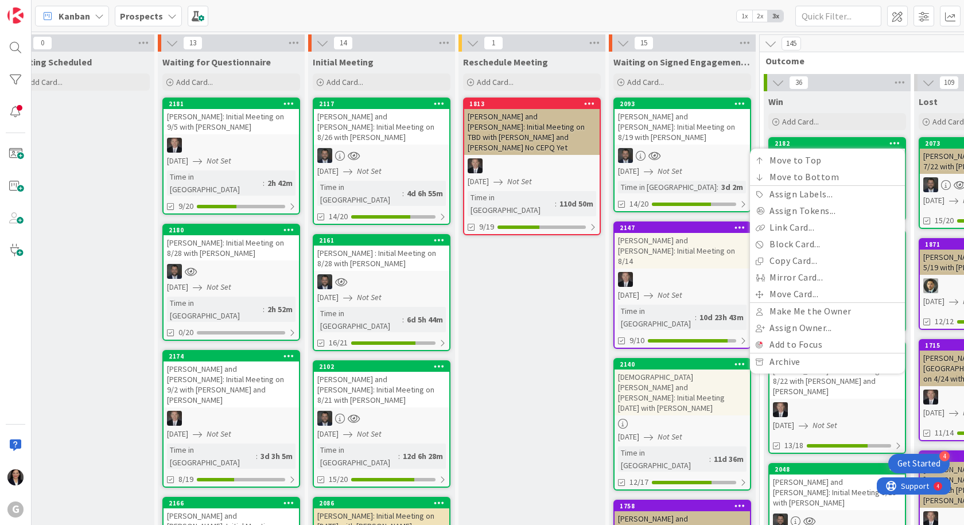
click at [898, 146] on icon at bounding box center [895, 143] width 11 height 8
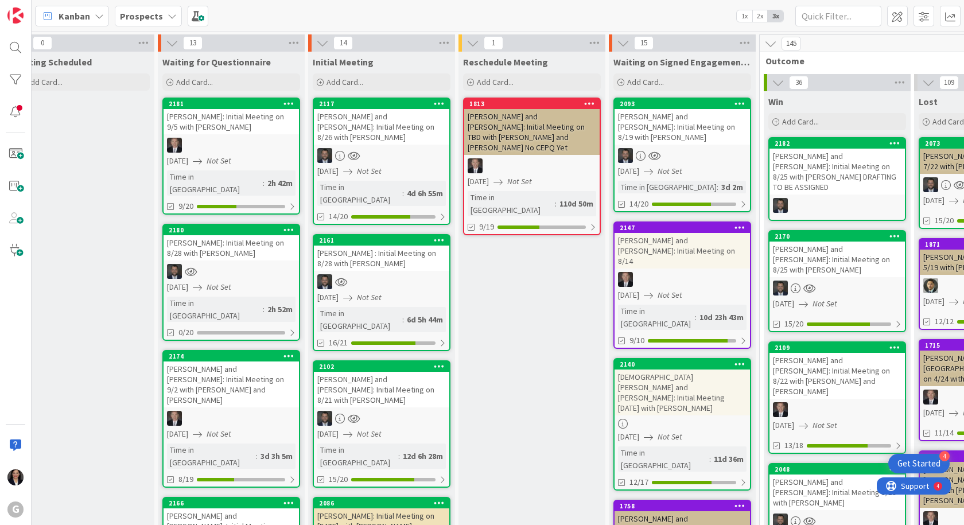
click at [898, 141] on icon at bounding box center [895, 143] width 11 height 8
